Goal: Information Seeking & Learning: Learn about a topic

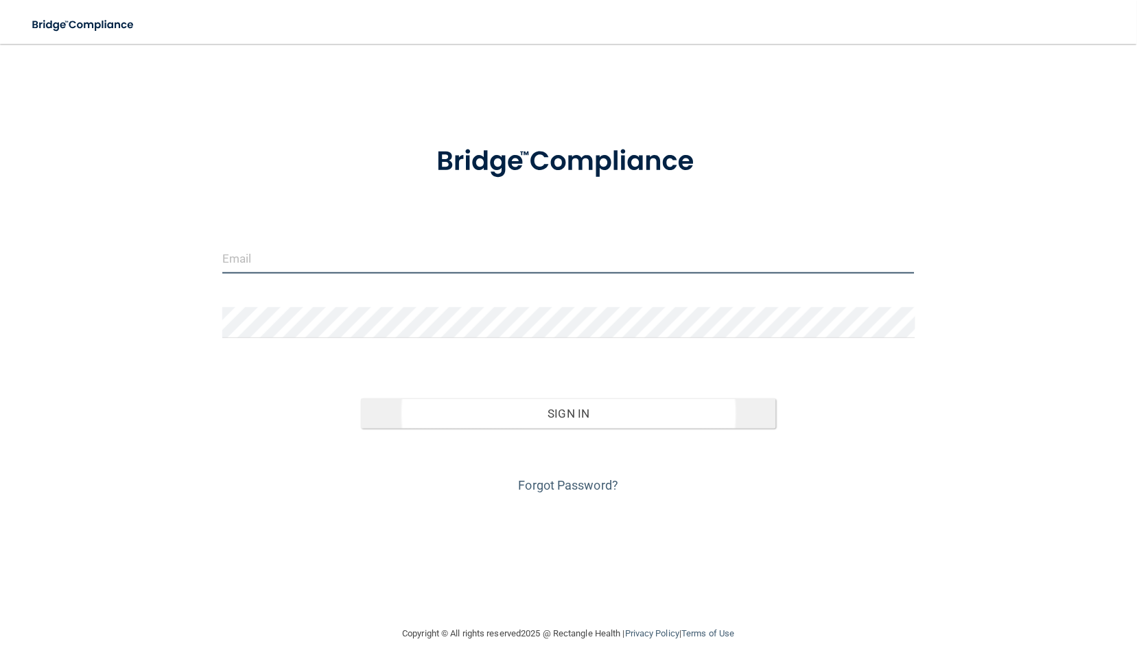
type input "[EMAIL_ADDRESS][DOMAIN_NAME]"
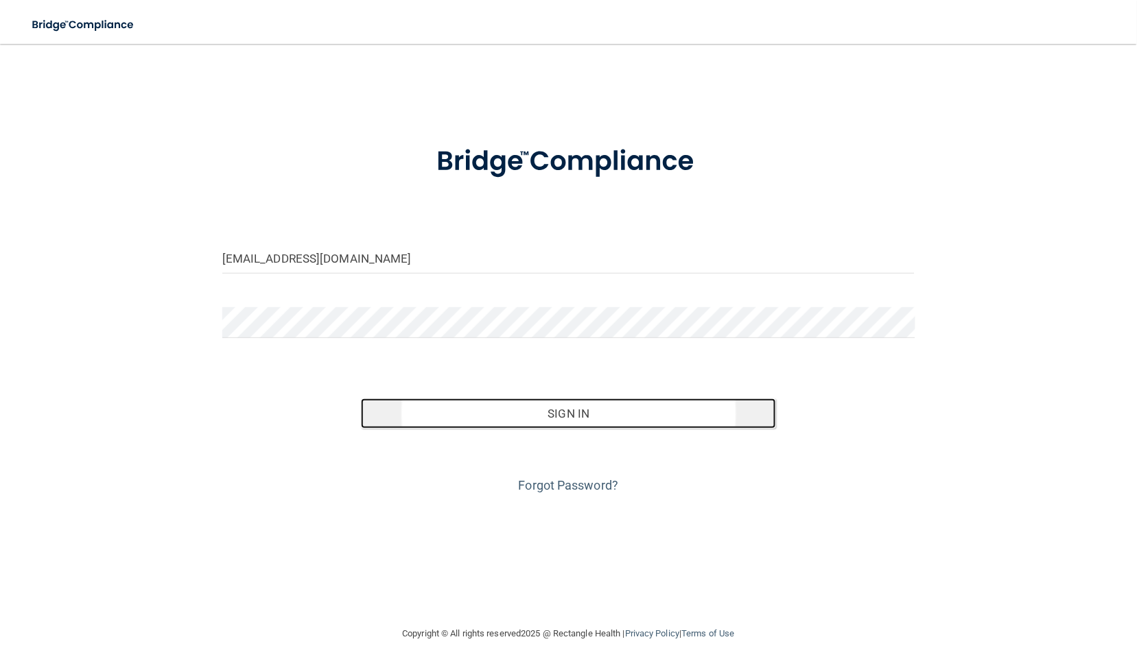
click at [568, 401] on button "Sign In" at bounding box center [569, 414] width 416 height 30
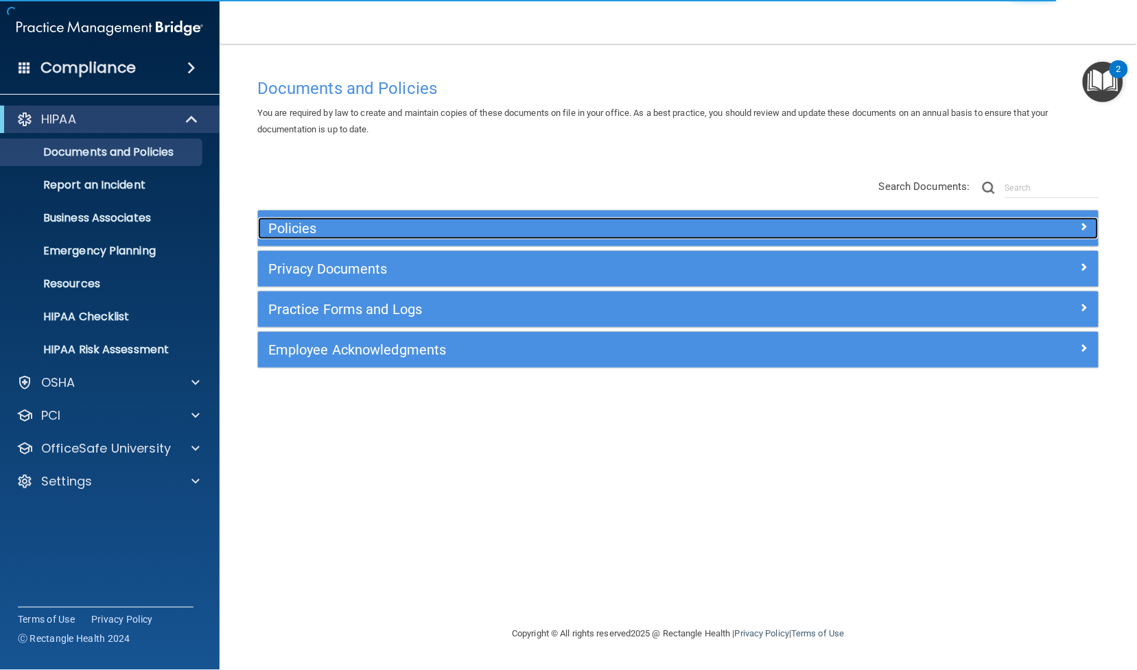
click at [1080, 226] on span at bounding box center [1084, 226] width 8 height 16
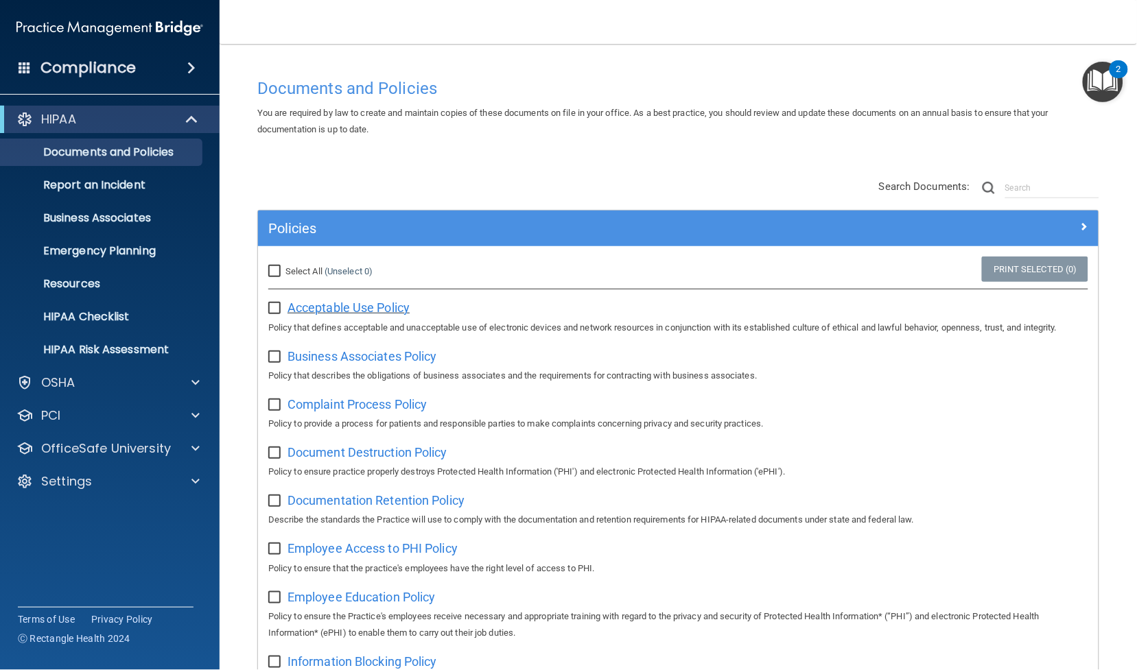
click at [372, 305] on span "Acceptable Use Policy" at bounding box center [349, 308] width 122 height 14
click at [390, 354] on span "Business Associates Policy" at bounding box center [363, 356] width 150 height 14
